Goal: Task Accomplishment & Management: Manage account settings

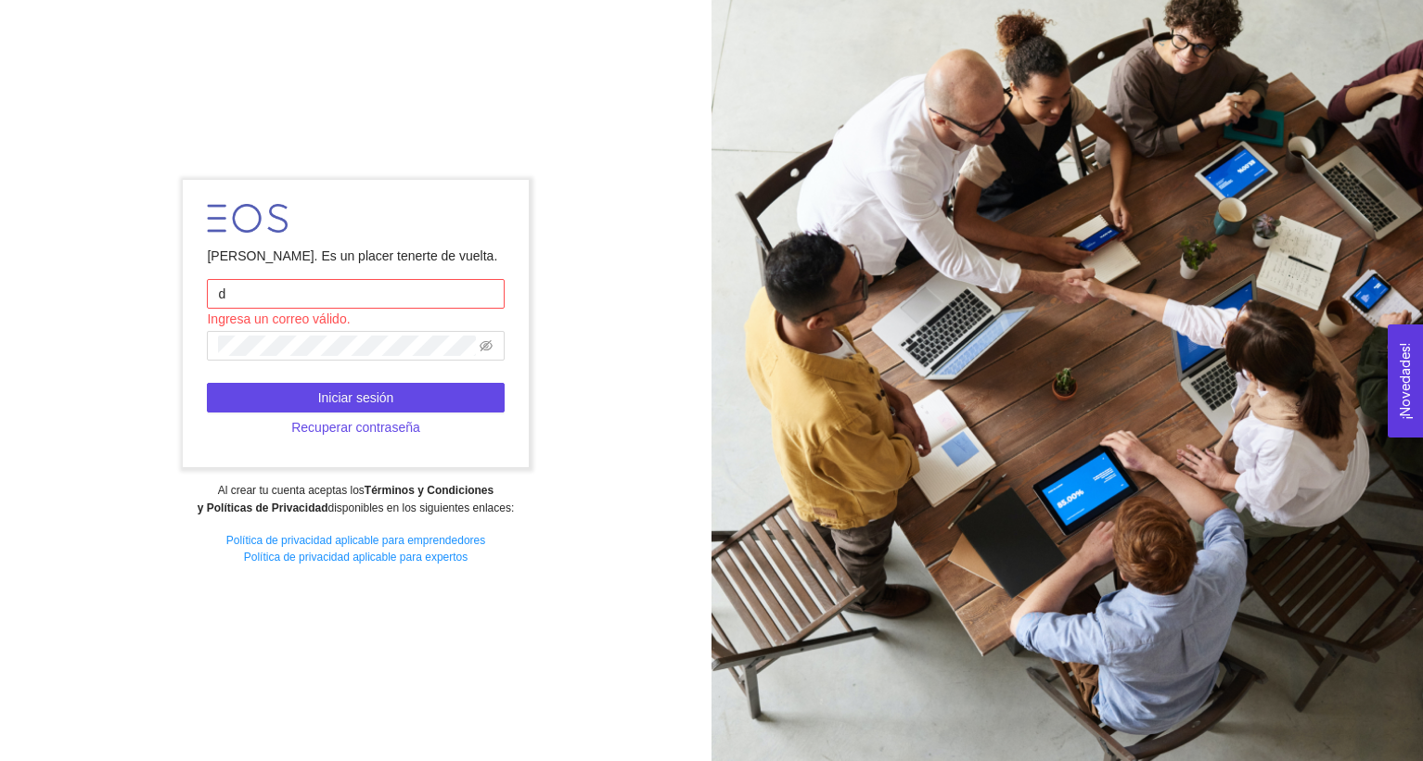
type input "[PERSON_NAME][EMAIL_ADDRESS][PERSON_NAME][DOMAIN_NAME]"
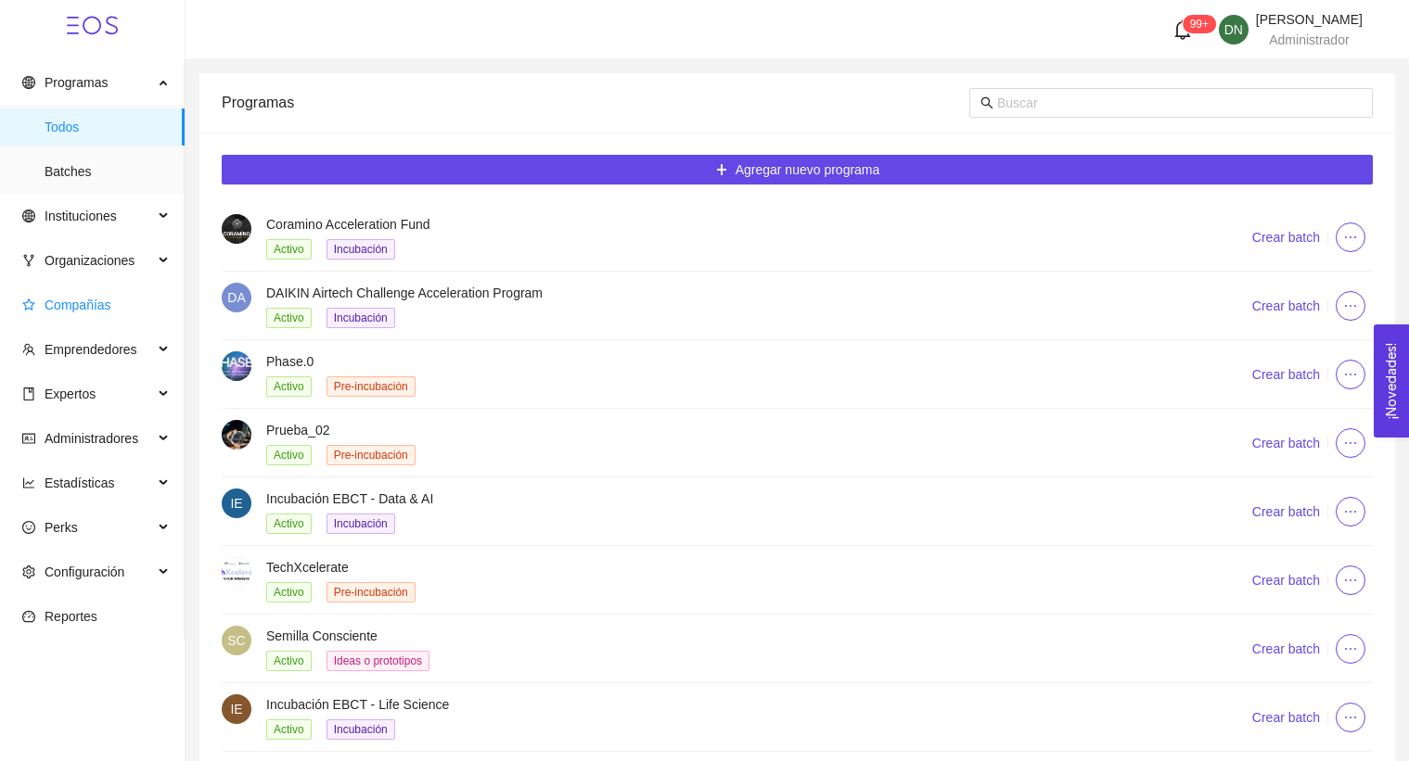
click at [102, 296] on span "Compañías" at bounding box center [95, 305] width 147 height 37
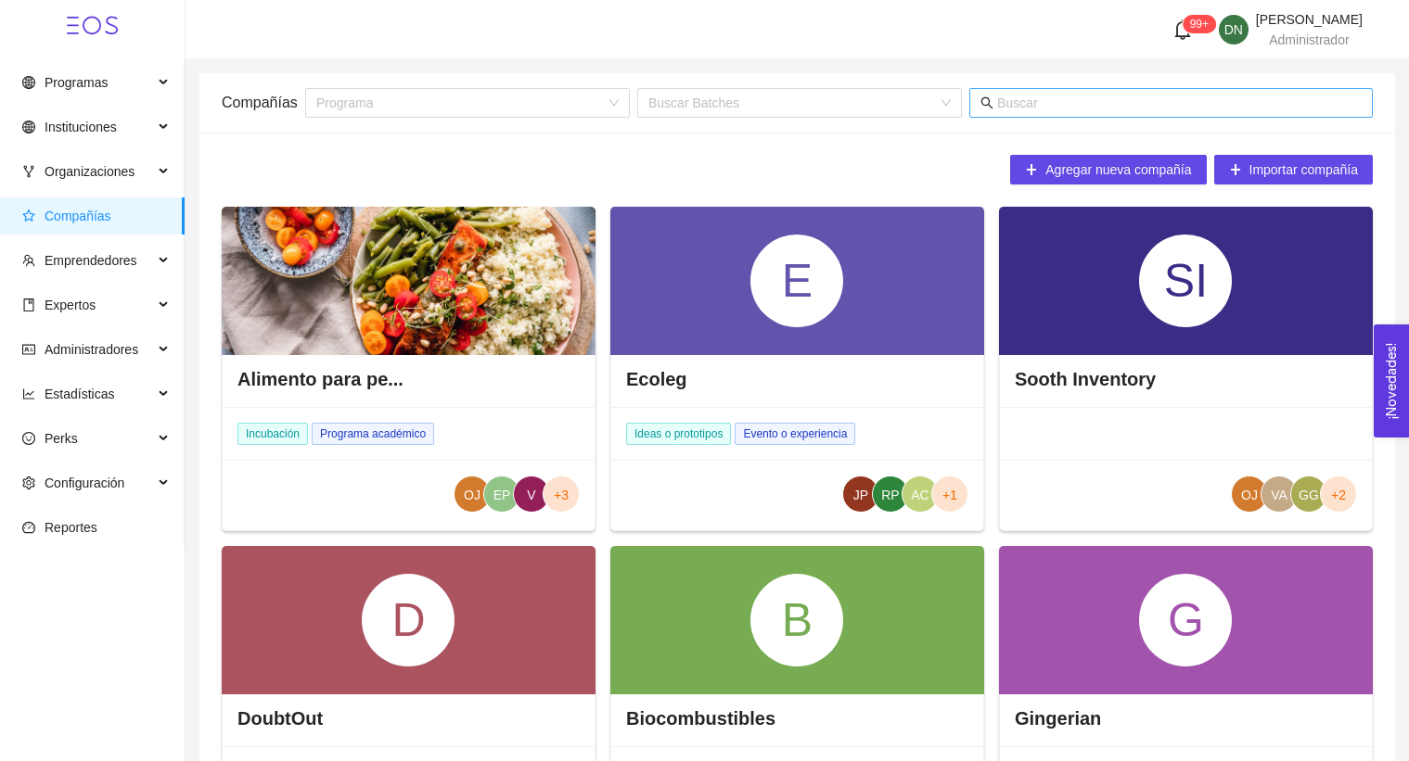
click at [1037, 100] on input "text" at bounding box center [1179, 103] width 365 height 20
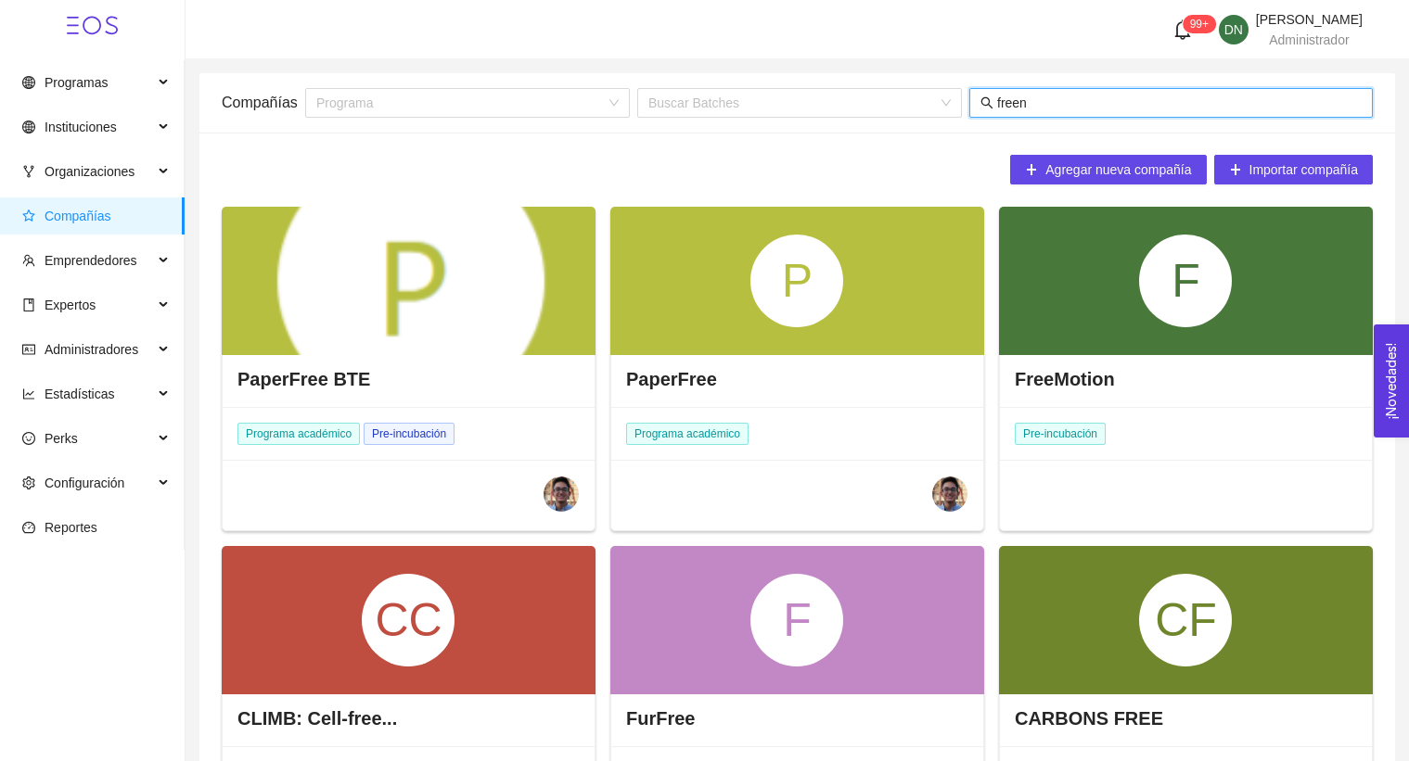
type input "freene"
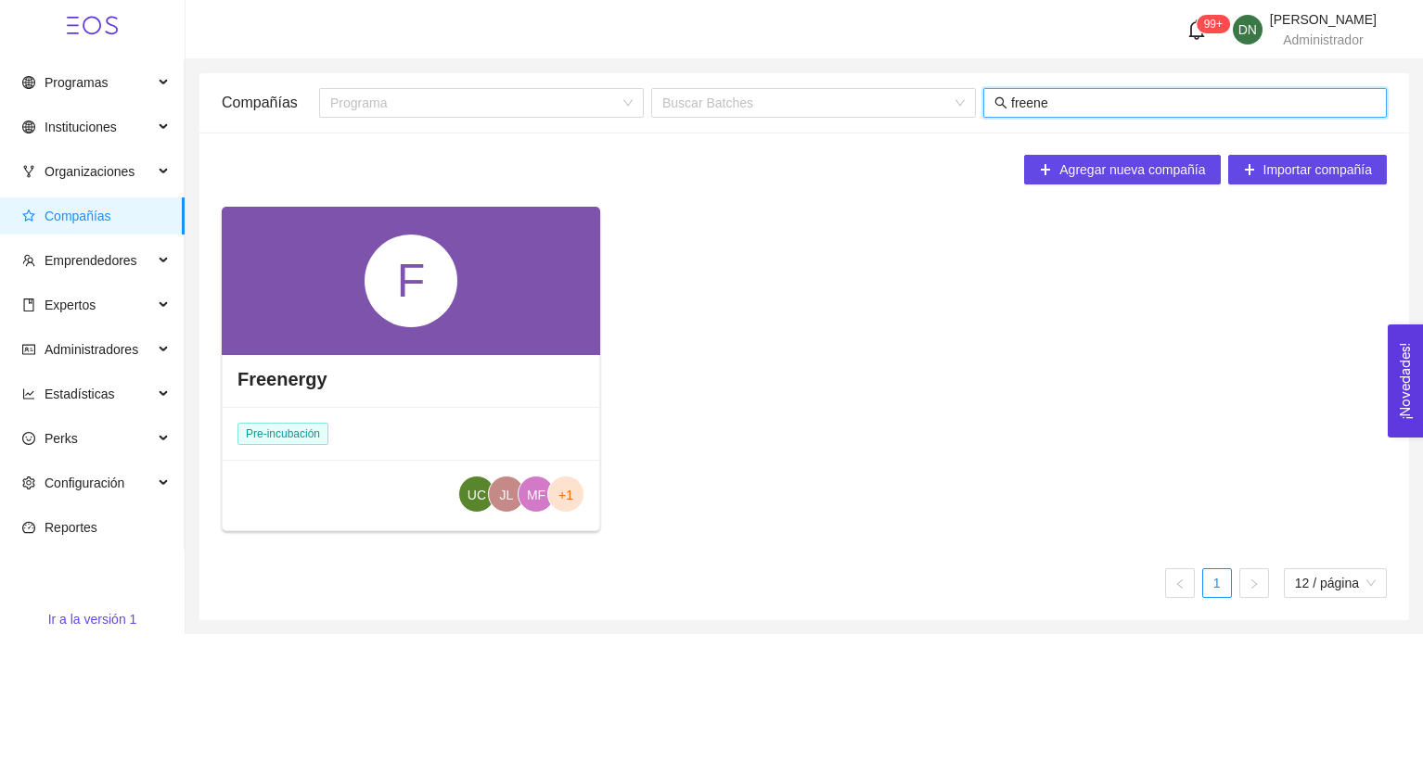
click at [416, 252] on div "F" at bounding box center [411, 281] width 93 height 93
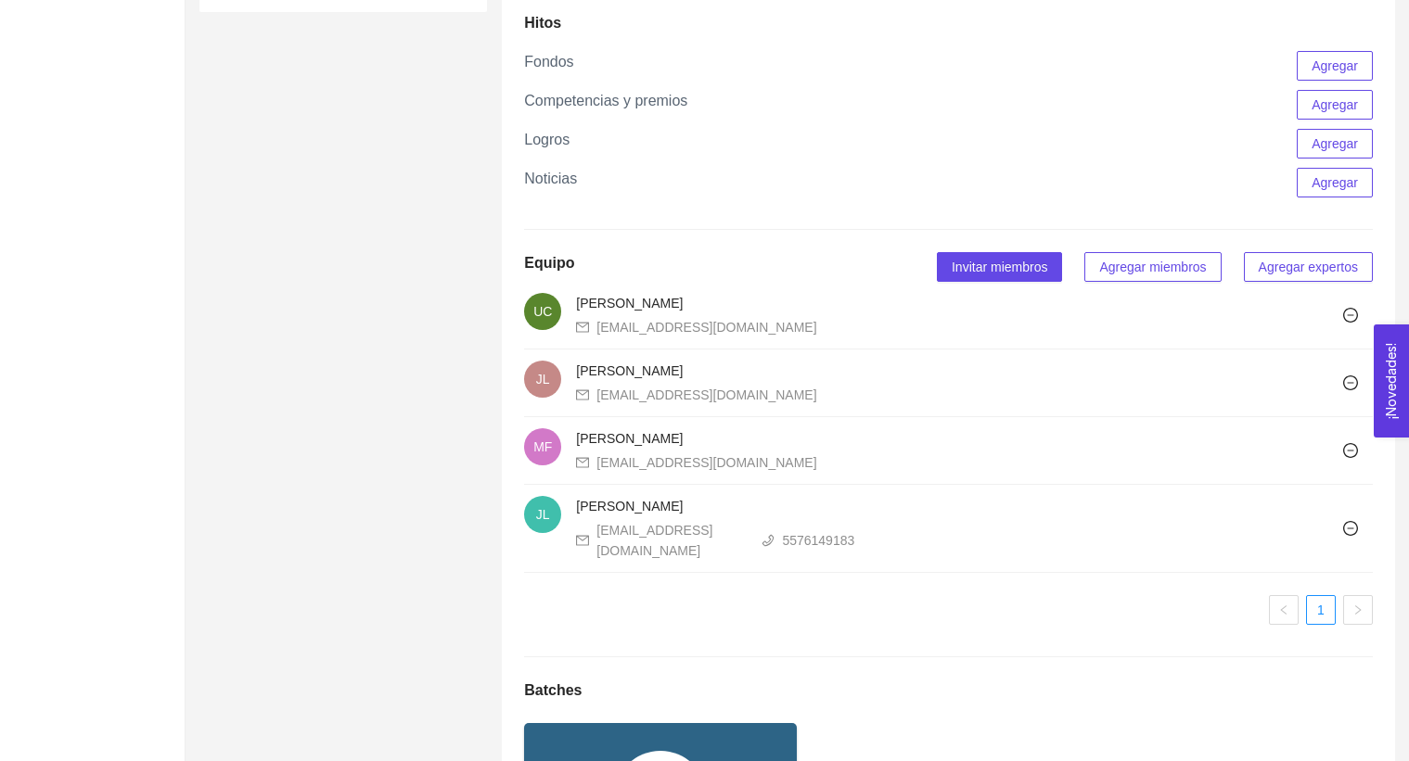
scroll to position [956, 0]
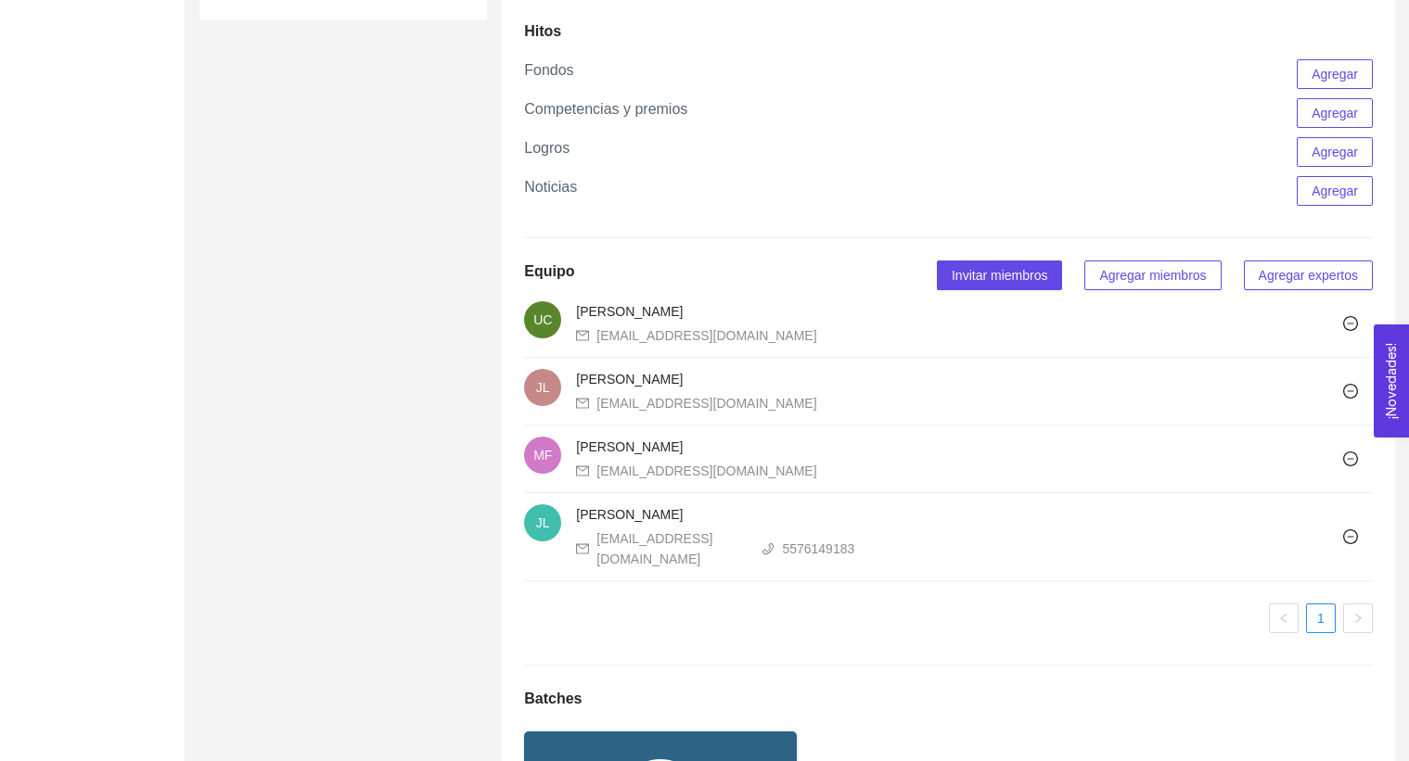
click at [1157, 280] on span "Agregar miembros" at bounding box center [1152, 275] width 107 height 20
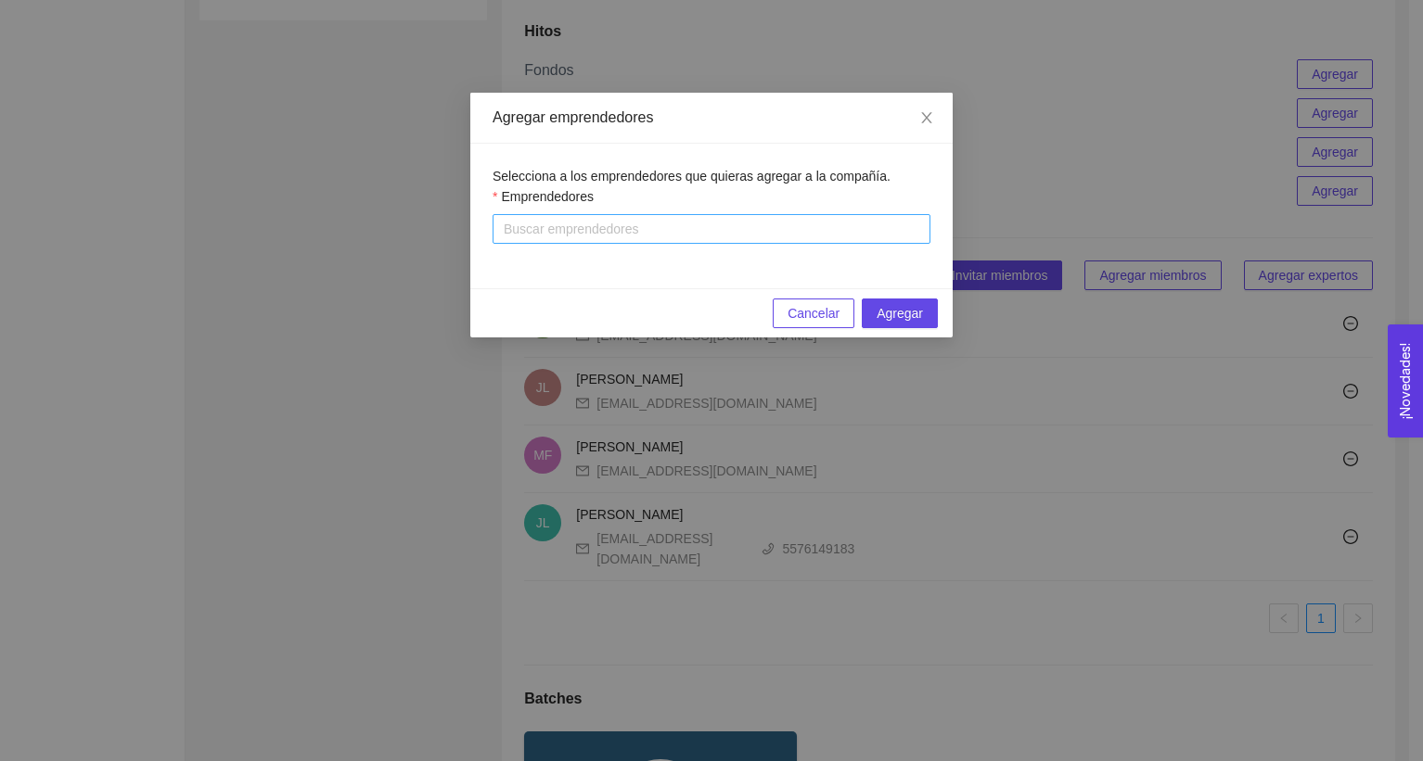
click at [694, 234] on div at bounding box center [711, 229] width 429 height 22
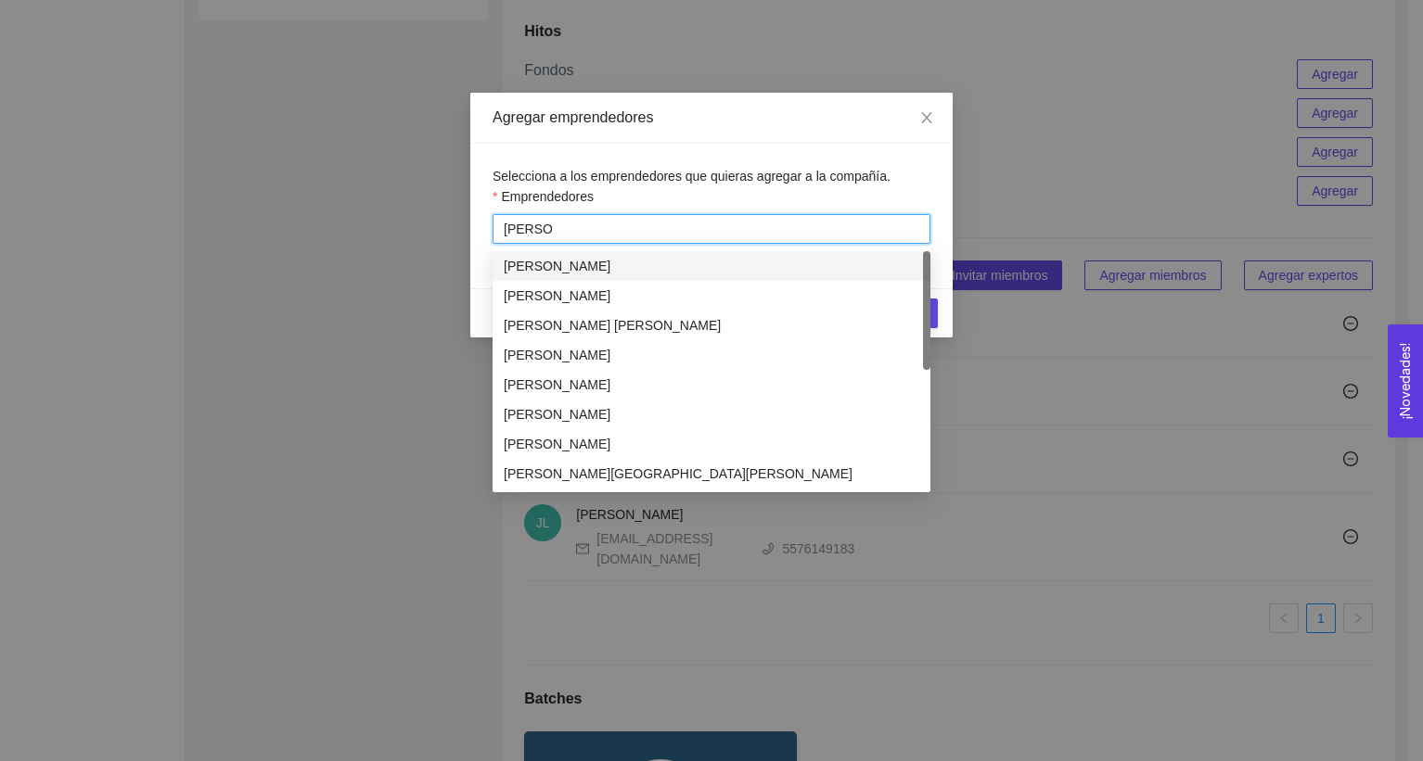
type input "[PERSON_NAME]"
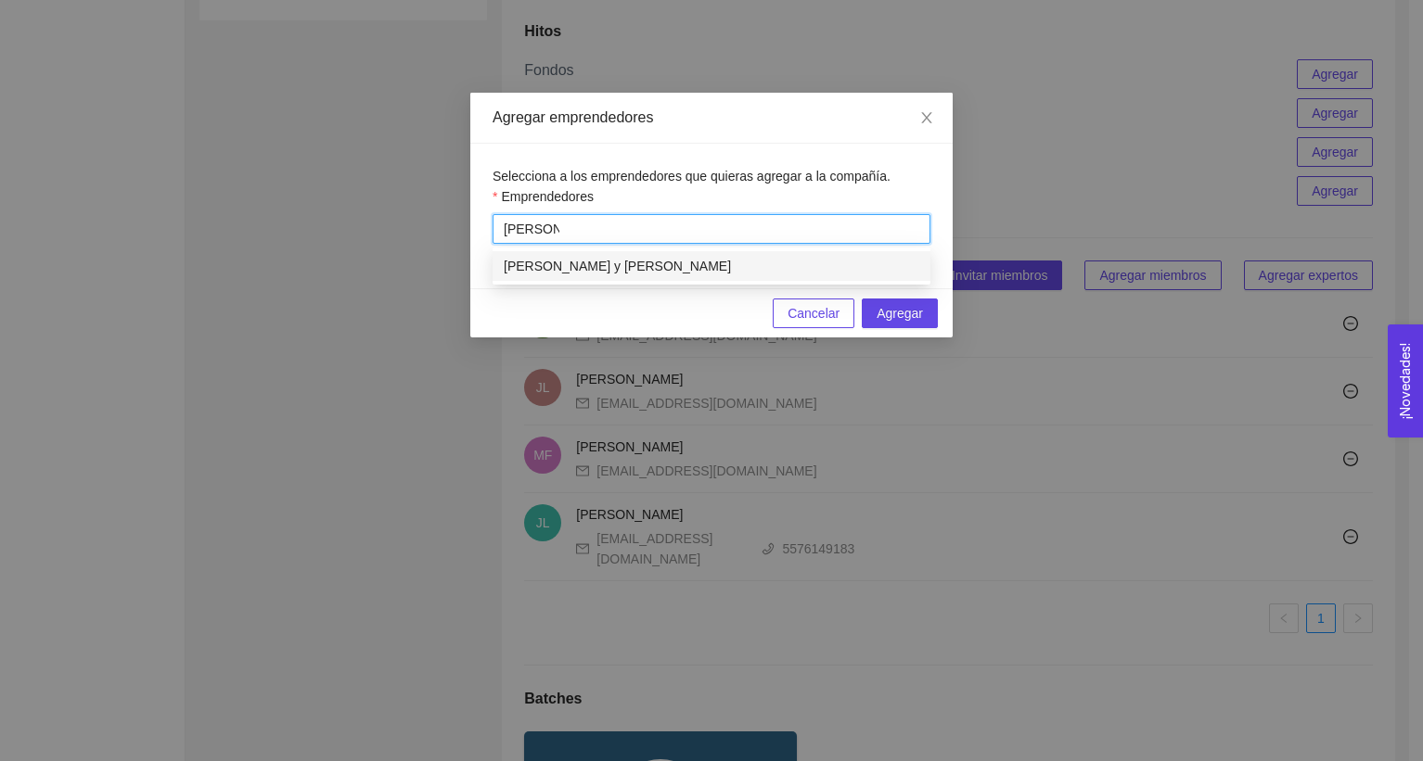
click at [637, 255] on div "[PERSON_NAME] y [PERSON_NAME]" at bounding box center [712, 266] width 438 height 30
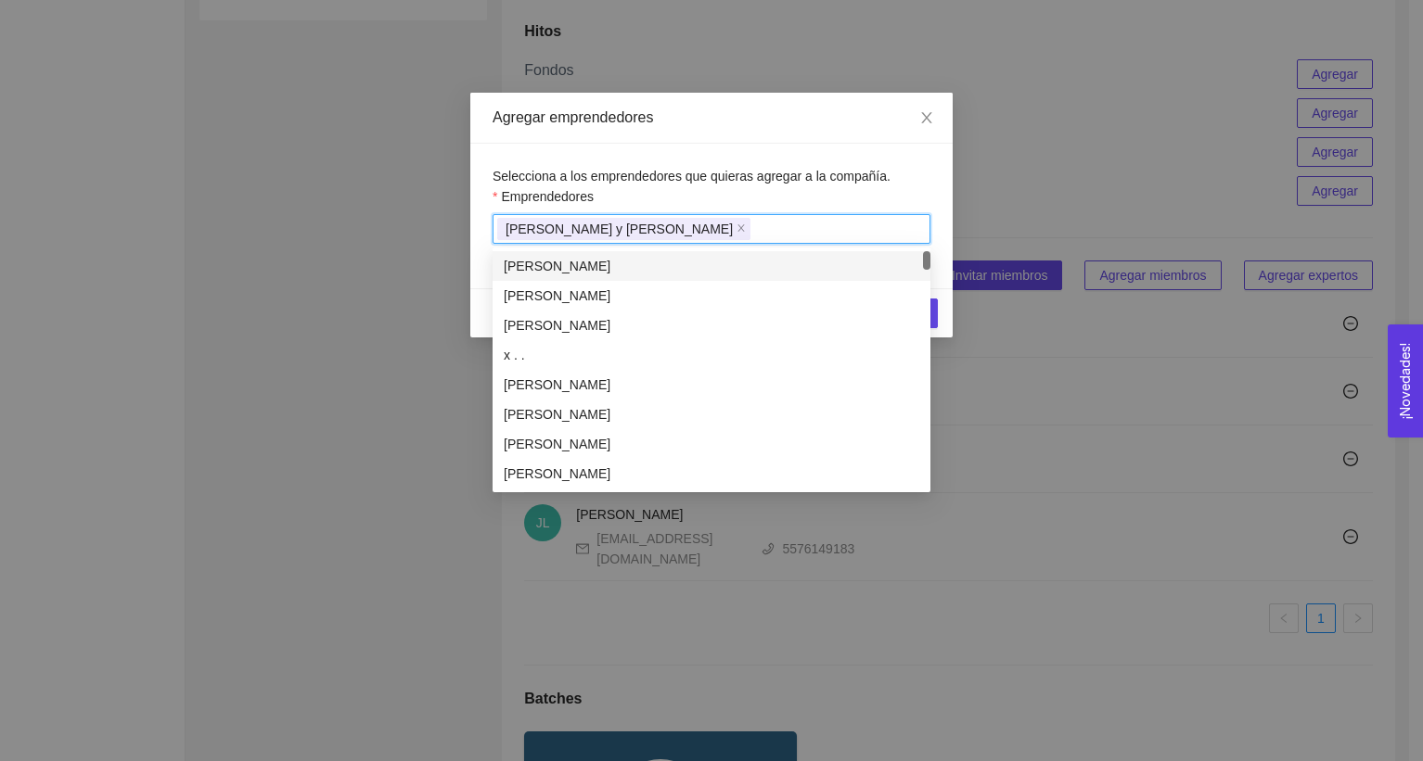
drag, startPoint x: 920, startPoint y: 182, endPoint x: 923, endPoint y: 288, distance: 106.7
click at [921, 182] on div "Selecciona a los emprendedores que quieras agregar a la compañía. Emprendedores…" at bounding box center [711, 216] width 482 height 145
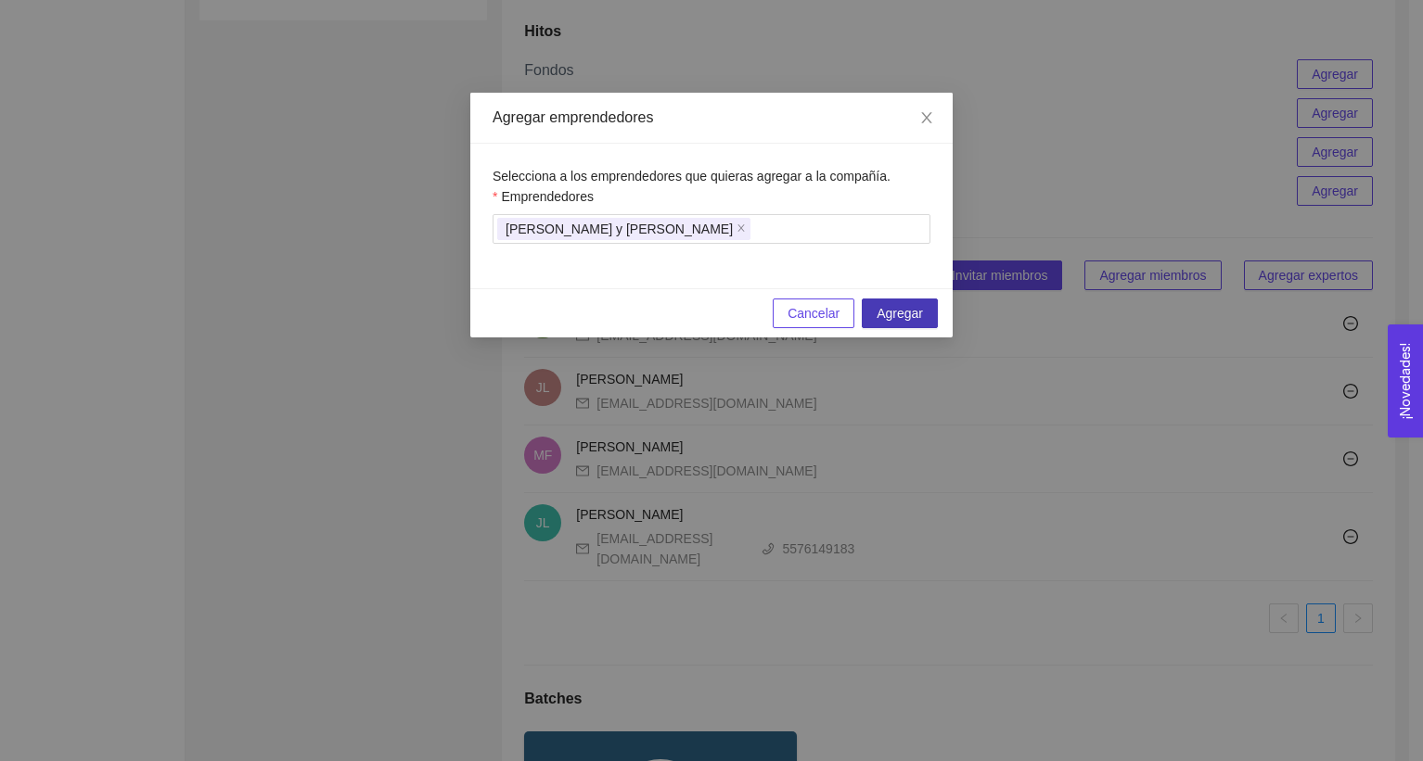
click at [920, 309] on span "Agregar" at bounding box center [899, 313] width 46 height 20
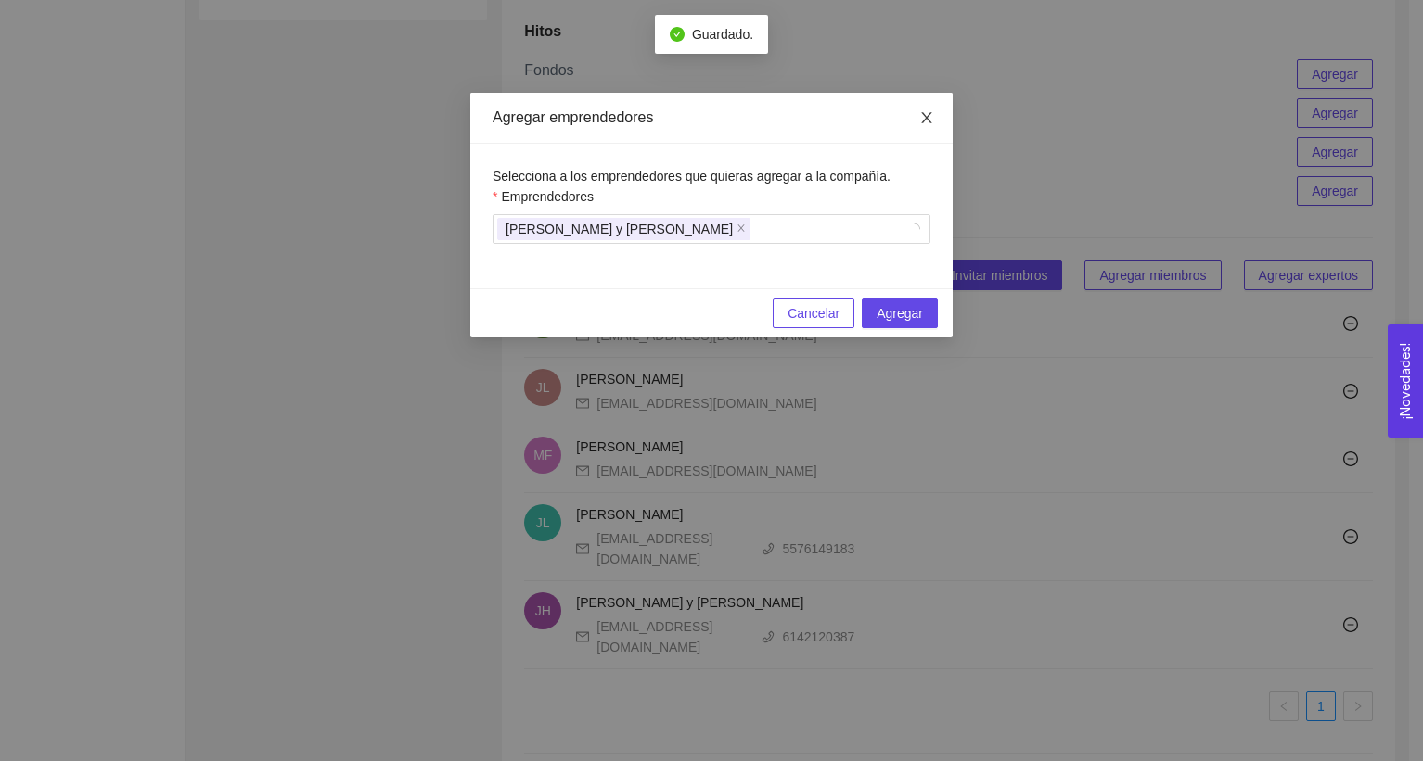
drag, startPoint x: 932, startPoint y: 104, endPoint x: 932, endPoint y: 116, distance: 12.1
click at [932, 104] on span "Close" at bounding box center [927, 119] width 52 height 52
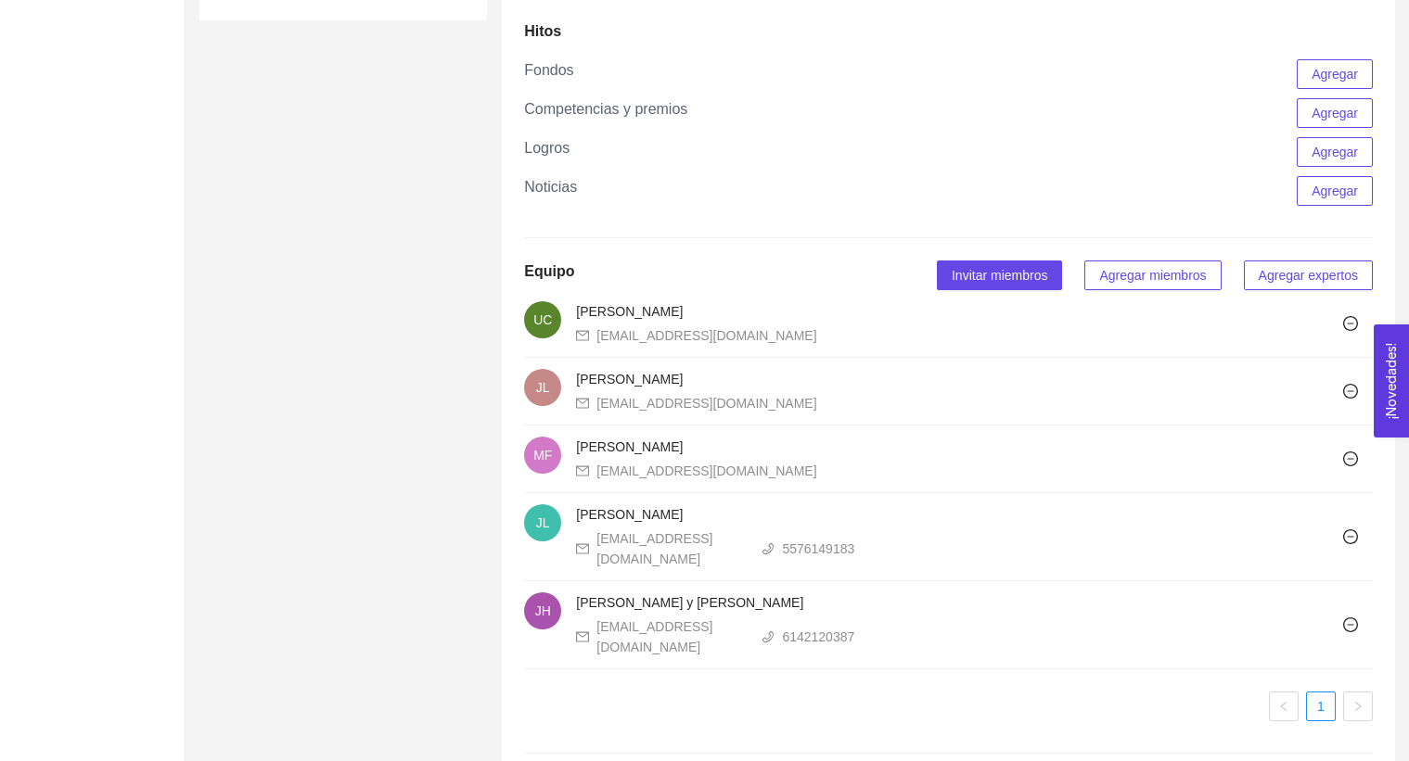
scroll to position [0, 0]
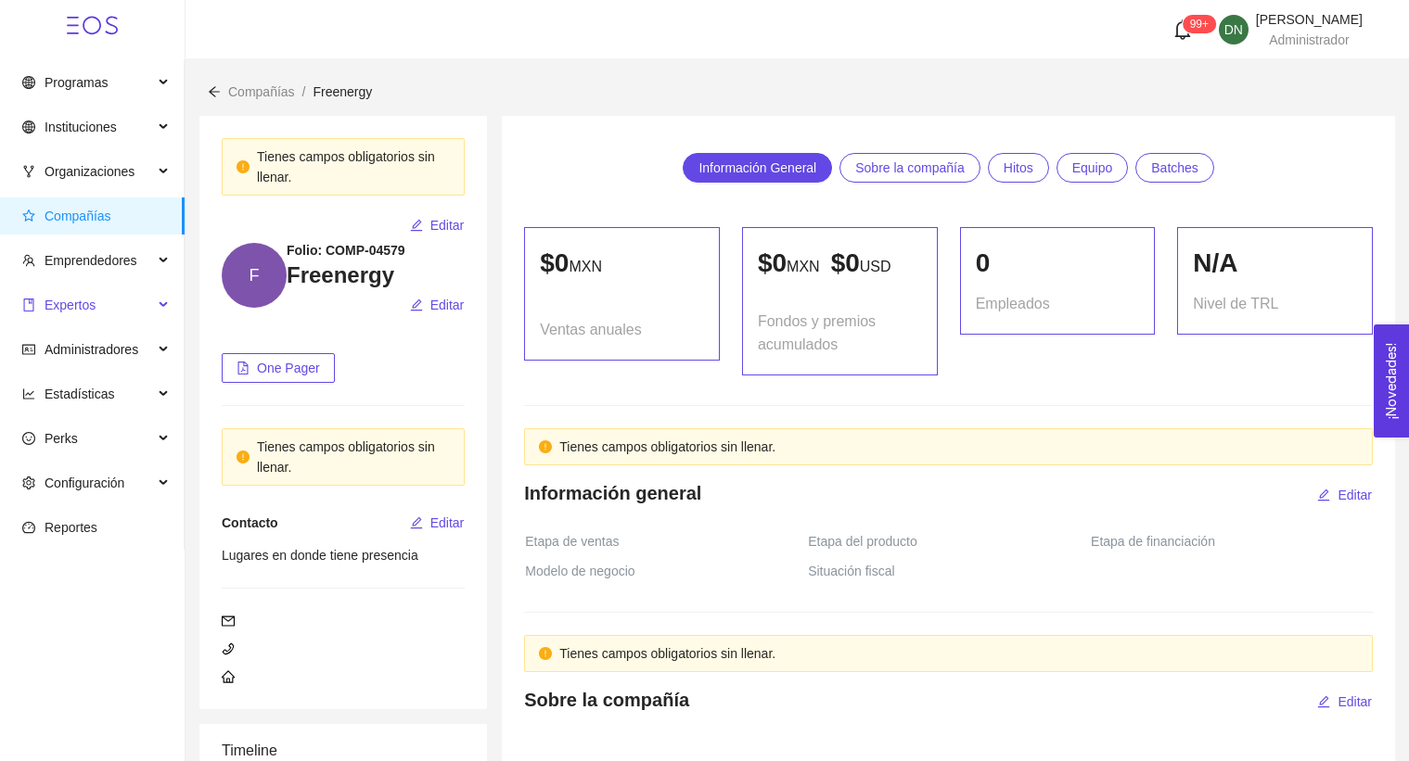
click at [83, 309] on span "Expertos" at bounding box center [70, 305] width 51 height 15
